Goal: Information Seeking & Learning: Learn about a topic

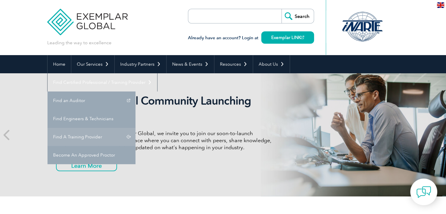
click at [135, 128] on link "Find A Training Provider" at bounding box center [91, 137] width 88 height 18
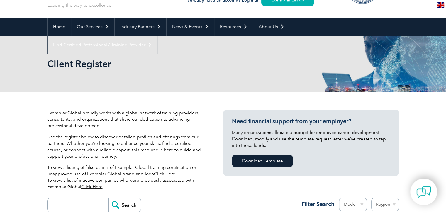
scroll to position [147, 0]
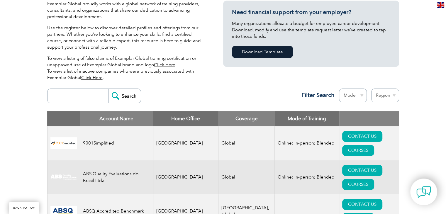
click at [97, 100] on input "search" at bounding box center [79, 96] width 58 height 14
type input "biqs"
click at [130, 93] on input "Search" at bounding box center [124, 96] width 32 height 14
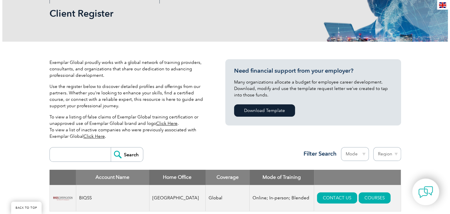
scroll to position [176, 0]
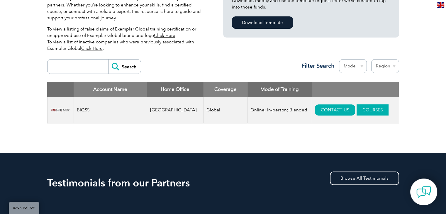
click at [360, 112] on link "COURSES" at bounding box center [372, 109] width 32 height 11
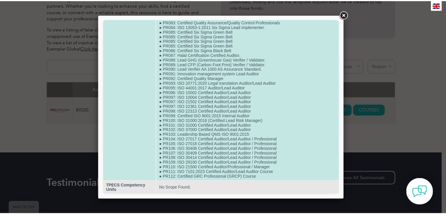
scroll to position [453, 0]
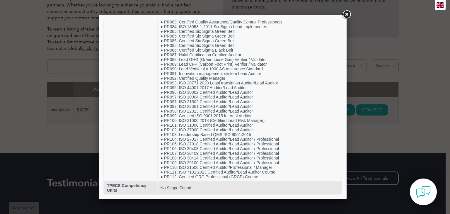
click at [345, 14] on link at bounding box center [346, 14] width 11 height 11
